Goal: Task Accomplishment & Management: Use online tool/utility

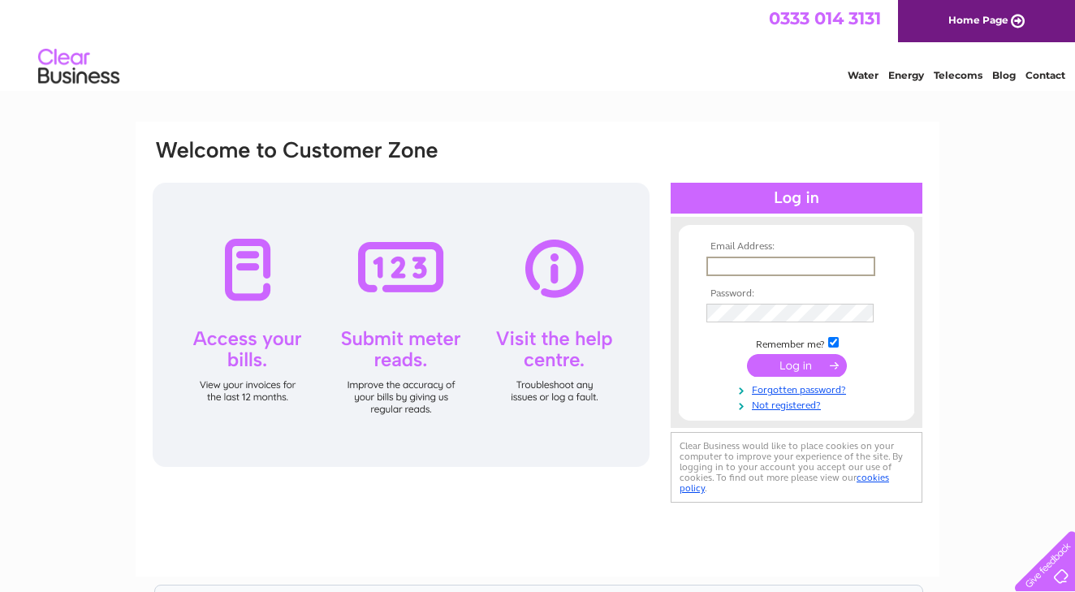
type input "arlenedaprato@icloud.com"
click at [783, 360] on input "submit" at bounding box center [797, 365] width 100 height 23
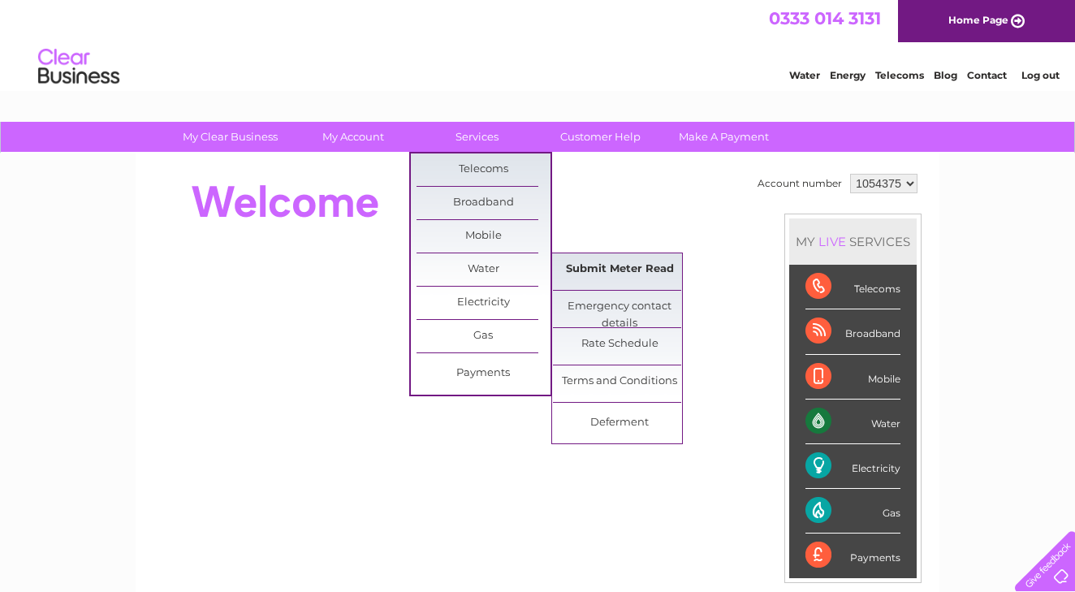
click at [606, 271] on link "Submit Meter Read" at bounding box center [620, 269] width 134 height 32
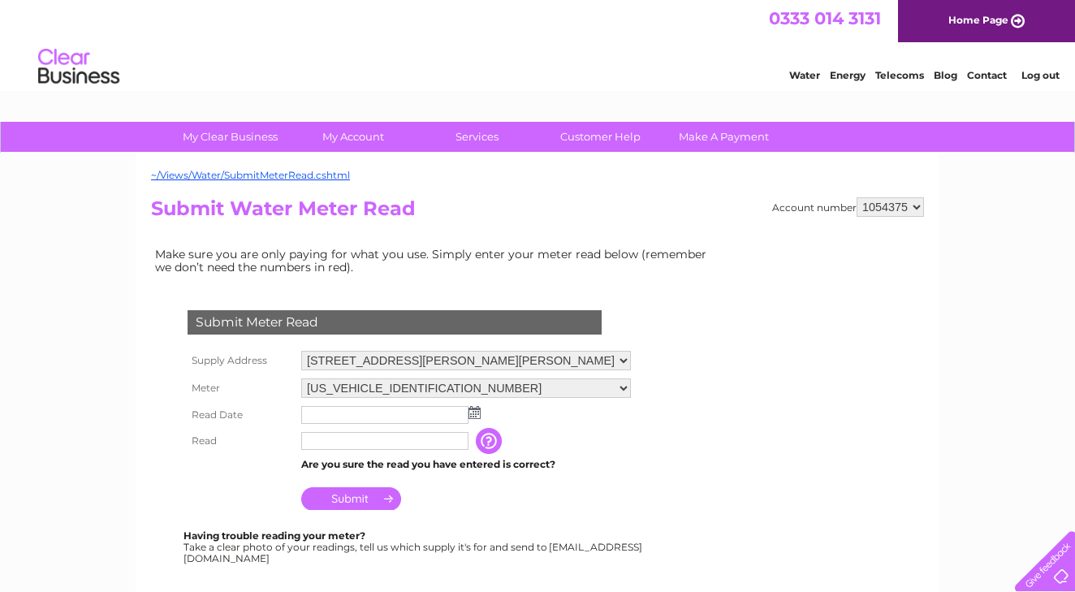
click at [477, 408] on img at bounding box center [475, 412] width 12 height 13
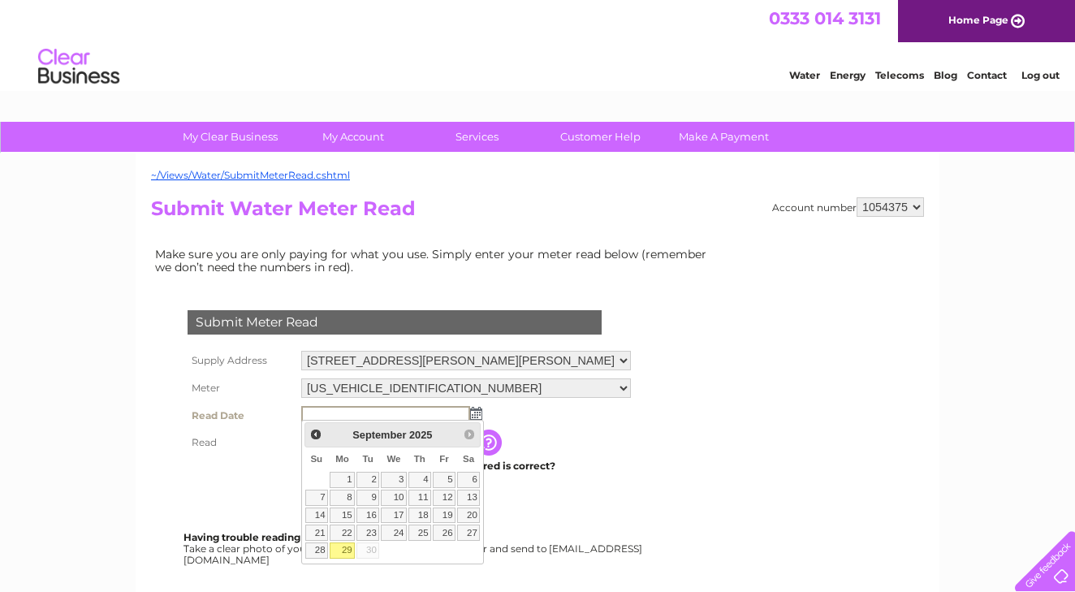
click at [347, 549] on link "29" at bounding box center [342, 550] width 25 height 16
type input "[DATE]"
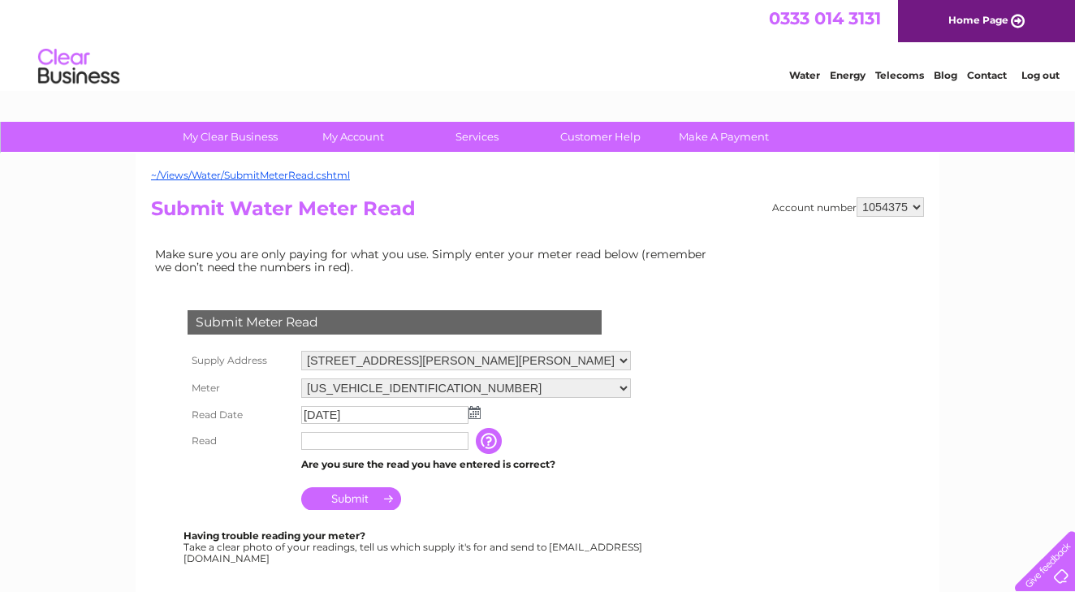
click at [343, 434] on input "text" at bounding box center [384, 441] width 167 height 18
type input "00143"
click at [361, 493] on input "Submit" at bounding box center [351, 500] width 100 height 23
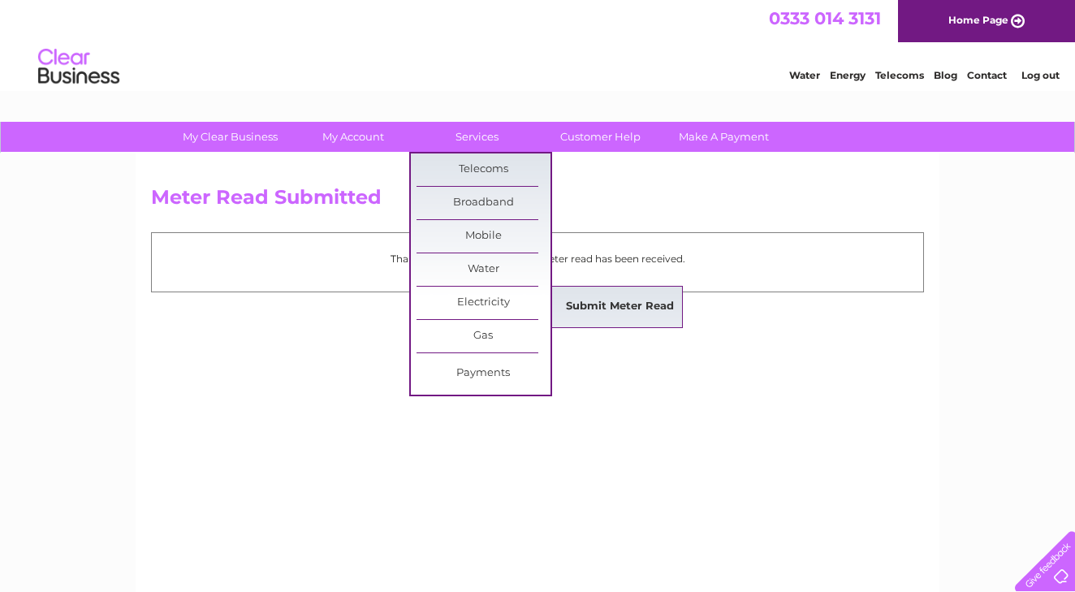
click at [596, 295] on link "Submit Meter Read" at bounding box center [620, 307] width 134 height 32
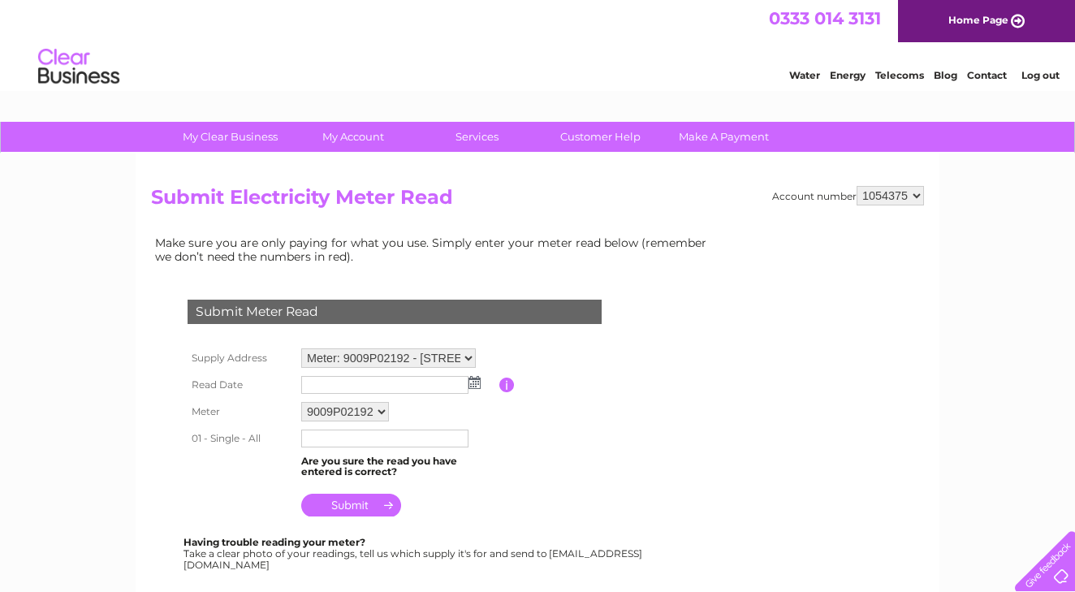
click at [472, 384] on img at bounding box center [475, 382] width 12 height 13
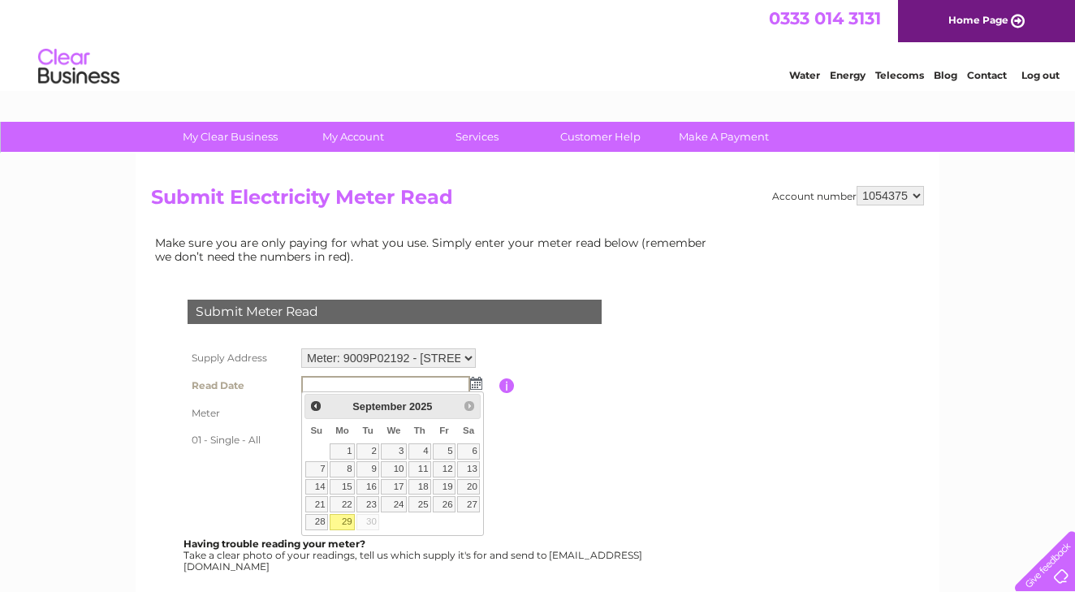
click at [343, 525] on link "29" at bounding box center [342, 522] width 25 height 16
type input "[DATE]"
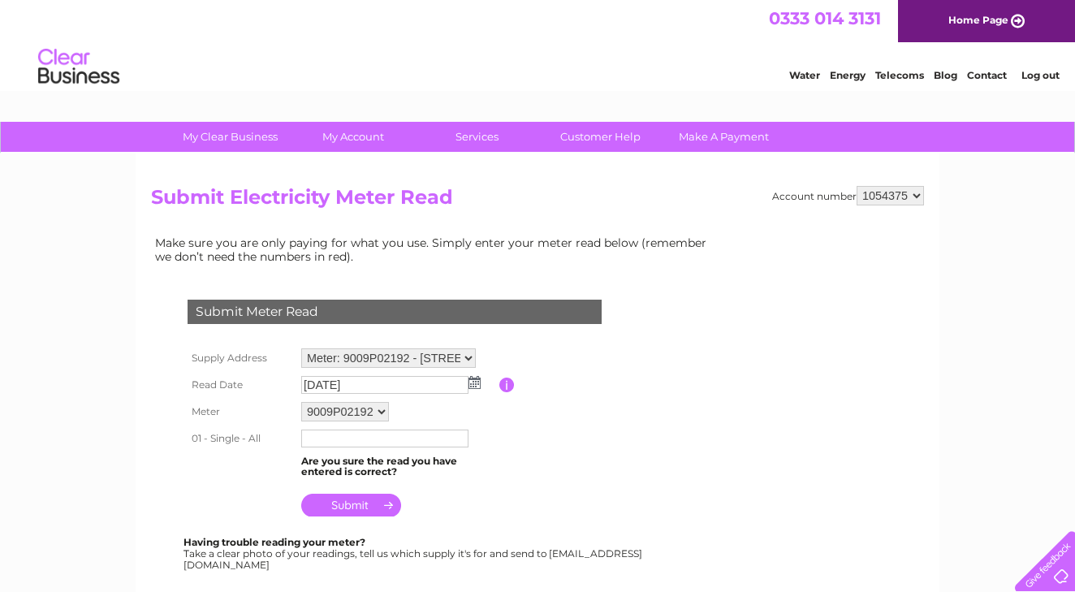
click at [324, 438] on input "text" at bounding box center [384, 439] width 167 height 18
type input "38942"
click at [335, 509] on input "submit" at bounding box center [351, 505] width 100 height 23
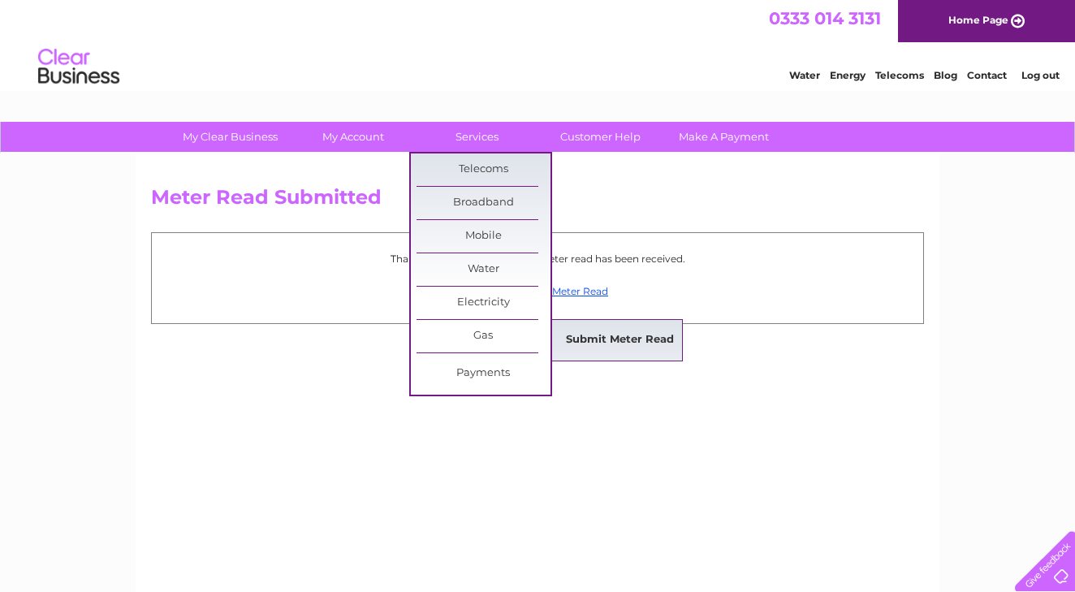
click at [610, 332] on link "Submit Meter Read" at bounding box center [620, 340] width 134 height 32
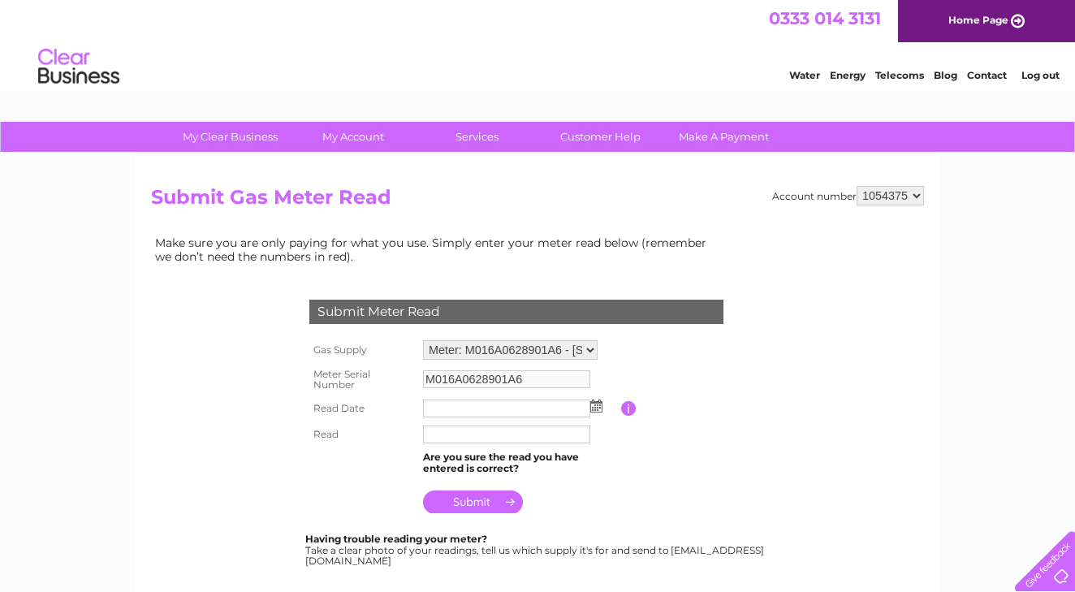
click at [596, 405] on img at bounding box center [596, 406] width 12 height 13
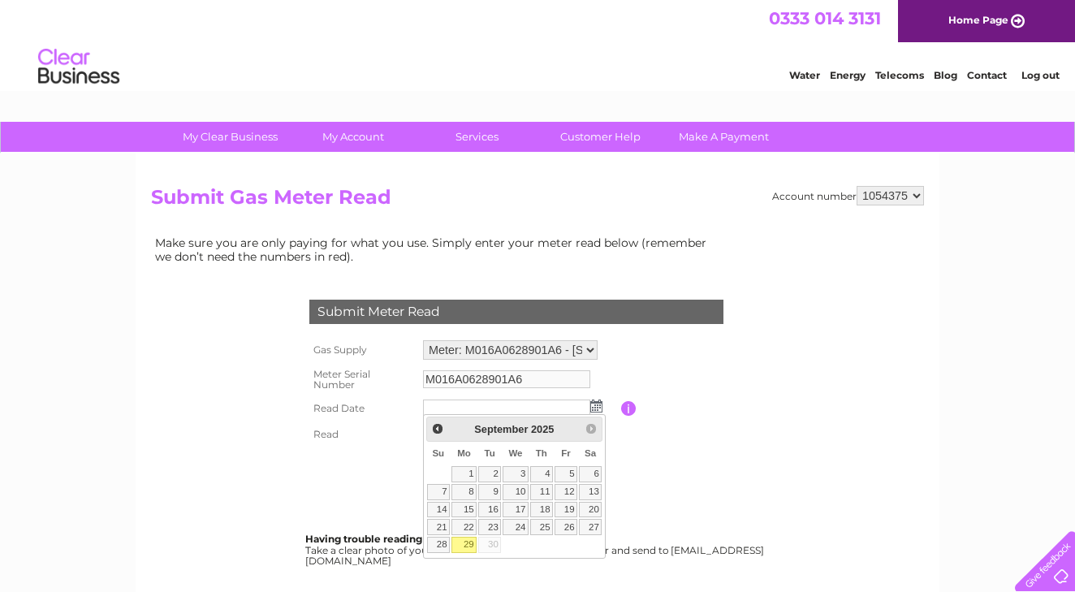
click at [468, 542] on link "29" at bounding box center [463, 545] width 25 height 16
type input "2025/09/29"
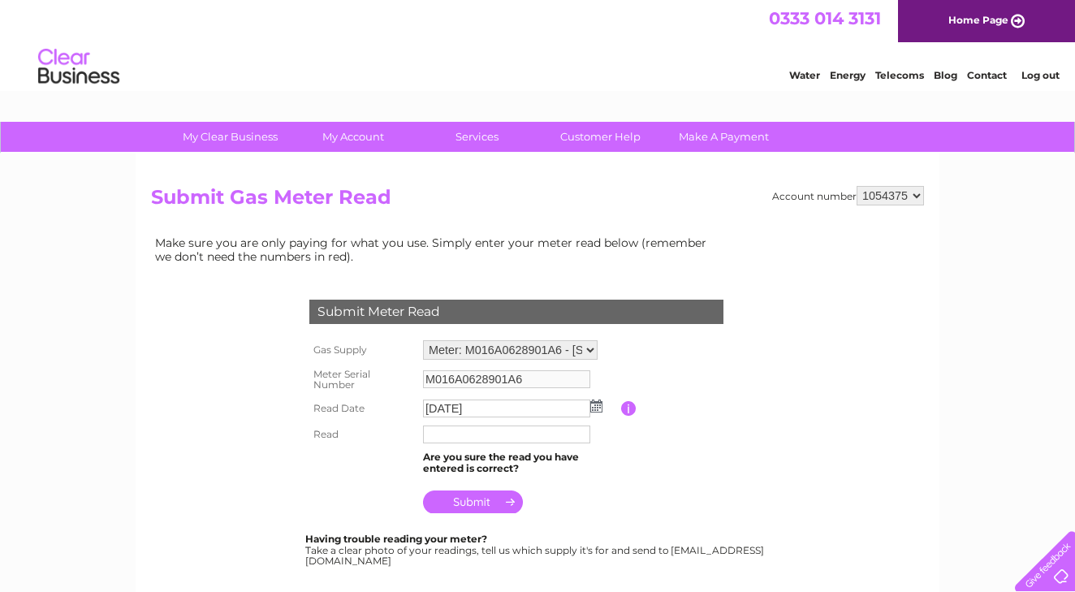
click at [447, 437] on input "text" at bounding box center [506, 434] width 167 height 18
type input "016872"
click at [486, 493] on input "submit" at bounding box center [473, 501] width 100 height 23
